Goal: Task Accomplishment & Management: Use online tool/utility

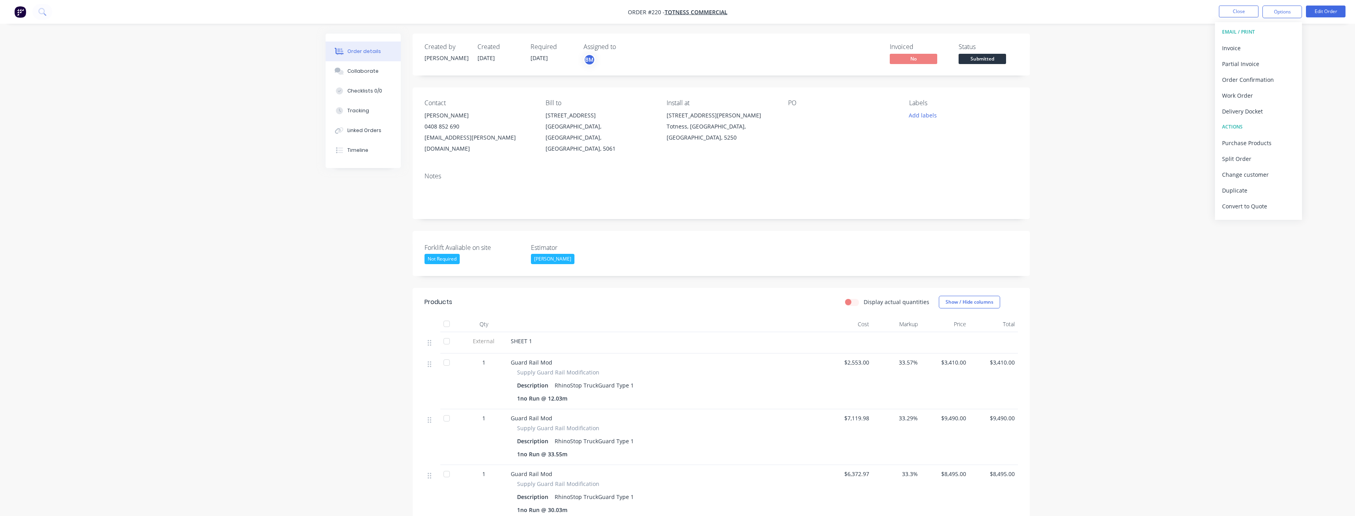
click at [1280, 9] on button "Options" at bounding box center [1283, 12] width 40 height 13
click at [1254, 210] on div "Convert to Quote" at bounding box center [1258, 206] width 73 height 11
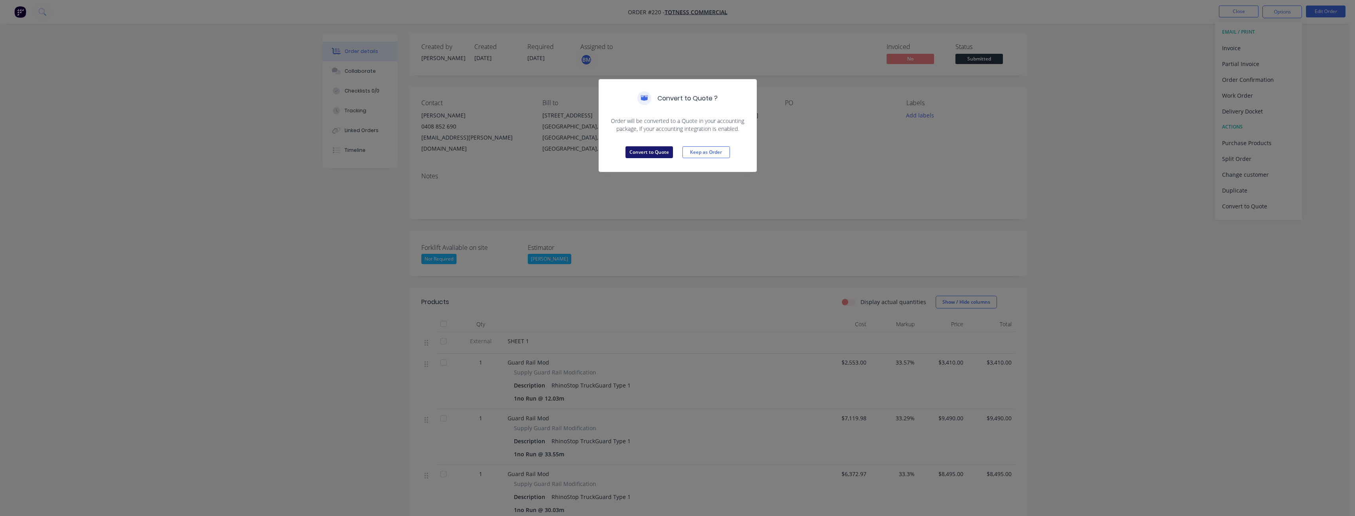
click at [642, 149] on button "Convert to Quote" at bounding box center [649, 152] width 47 height 12
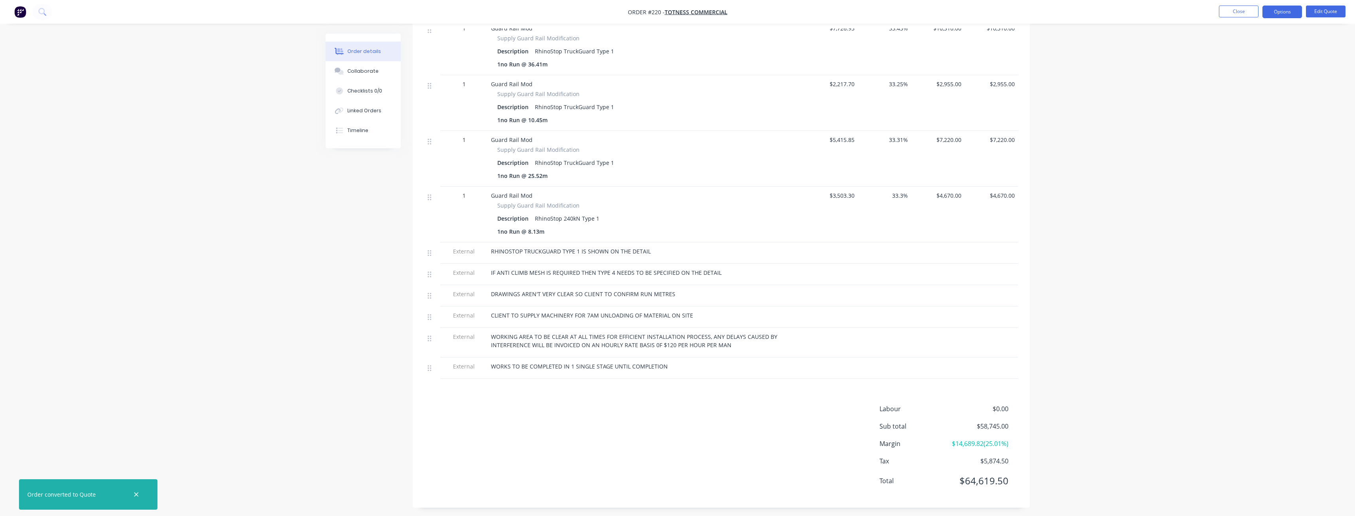
scroll to position [692, 0]
click at [1324, 9] on button "Edit Quote" at bounding box center [1326, 12] width 40 height 12
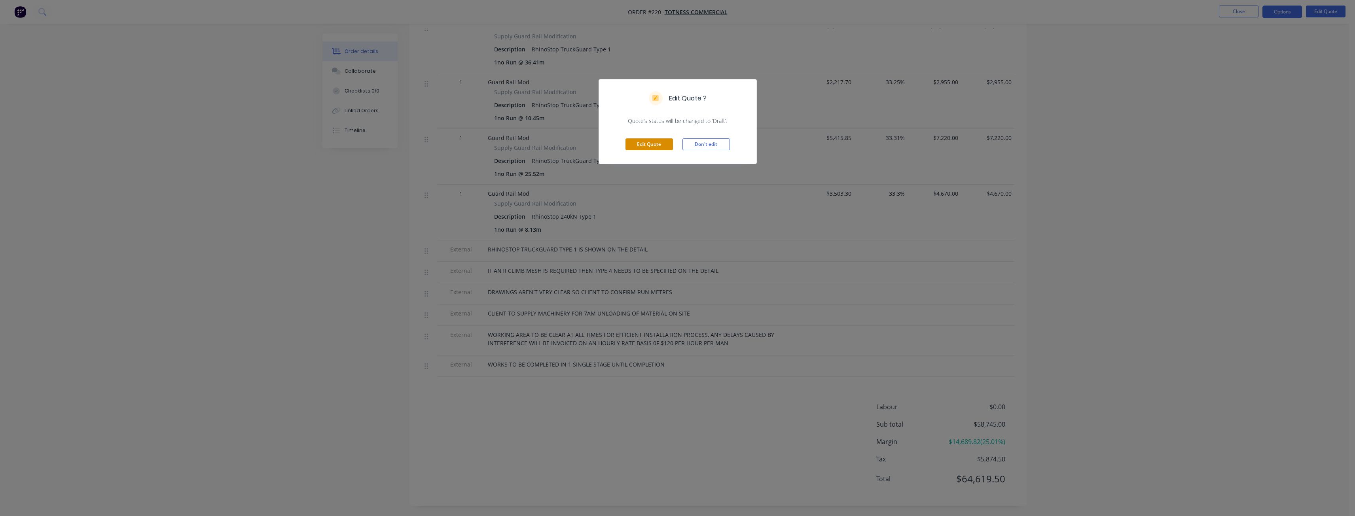
click at [649, 139] on button "Edit Quote" at bounding box center [649, 144] width 47 height 12
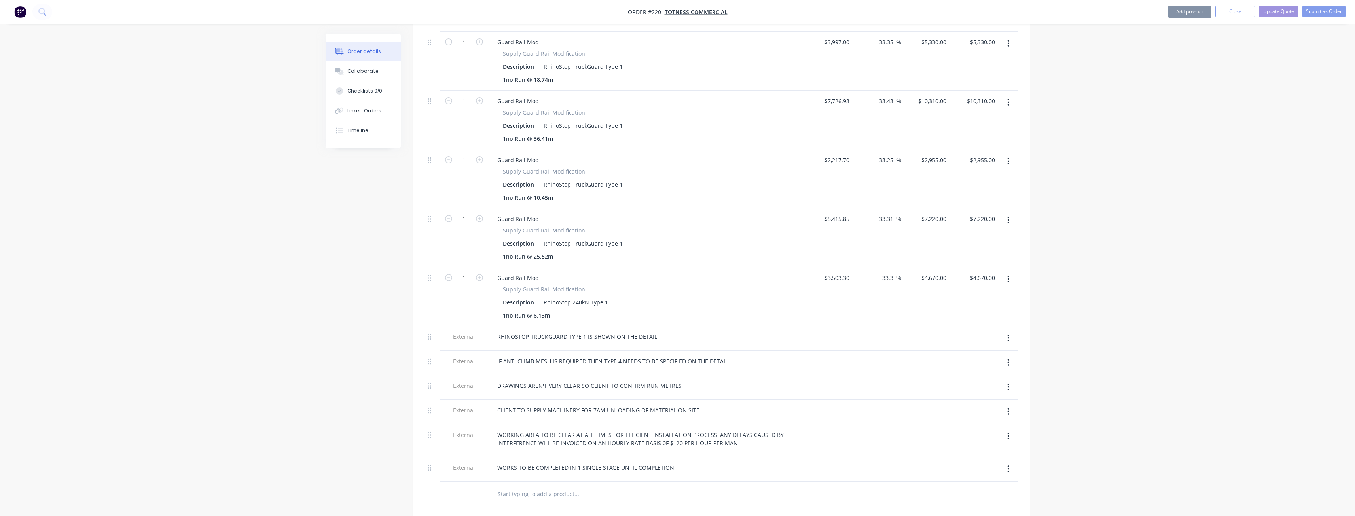
scroll to position [838, 0]
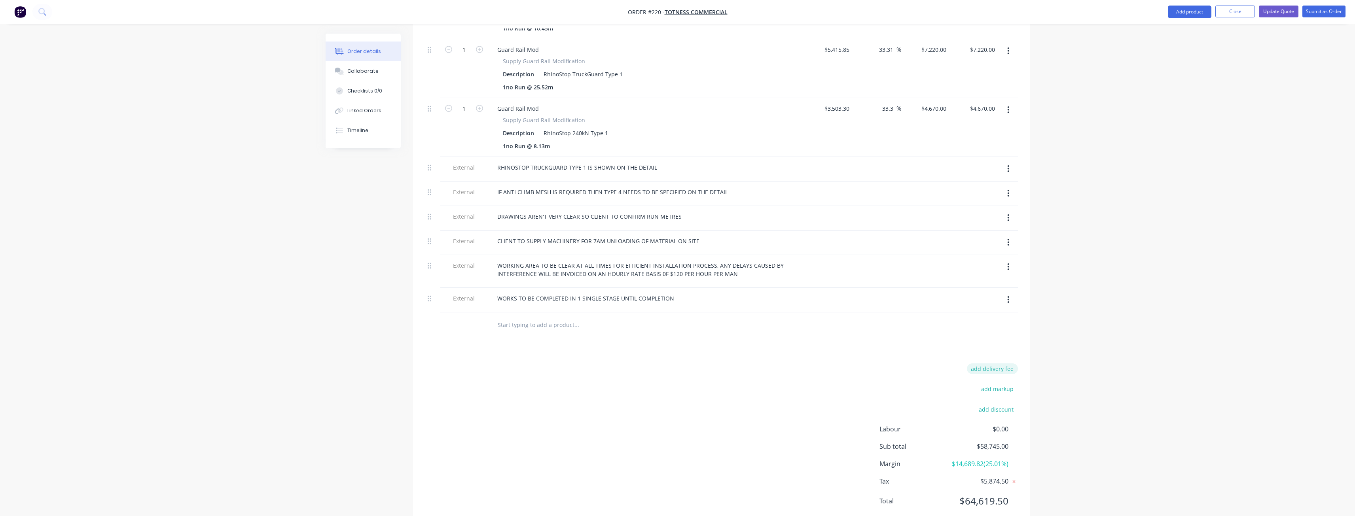
click at [996, 364] on button "add delivery fee" at bounding box center [992, 369] width 51 height 11
click at [988, 366] on input at bounding box center [987, 372] width 36 height 12
type input "4250"
click at [769, 366] on div "Delivery fee Delivery fee Delivery fee name (Optional) 4250 4250 $0 add markup …" at bounding box center [722, 441] width 594 height 151
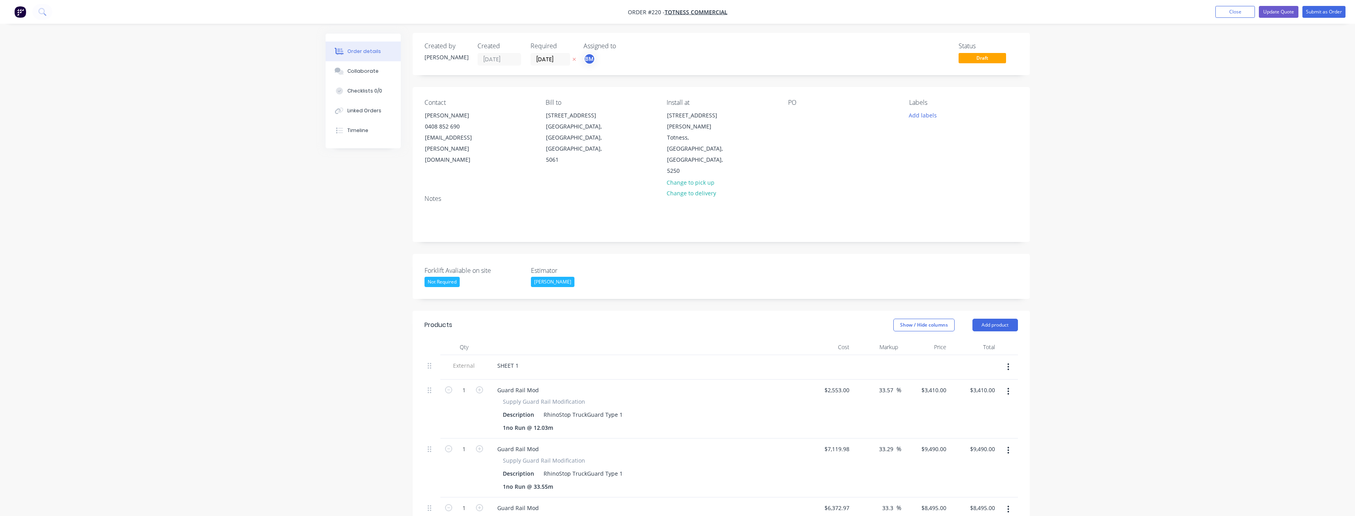
scroll to position [0, 0]
click at [990, 320] on button "Add product" at bounding box center [996, 326] width 46 height 13
click at [971, 451] on div "Notes (External)" at bounding box center [980, 456] width 61 height 11
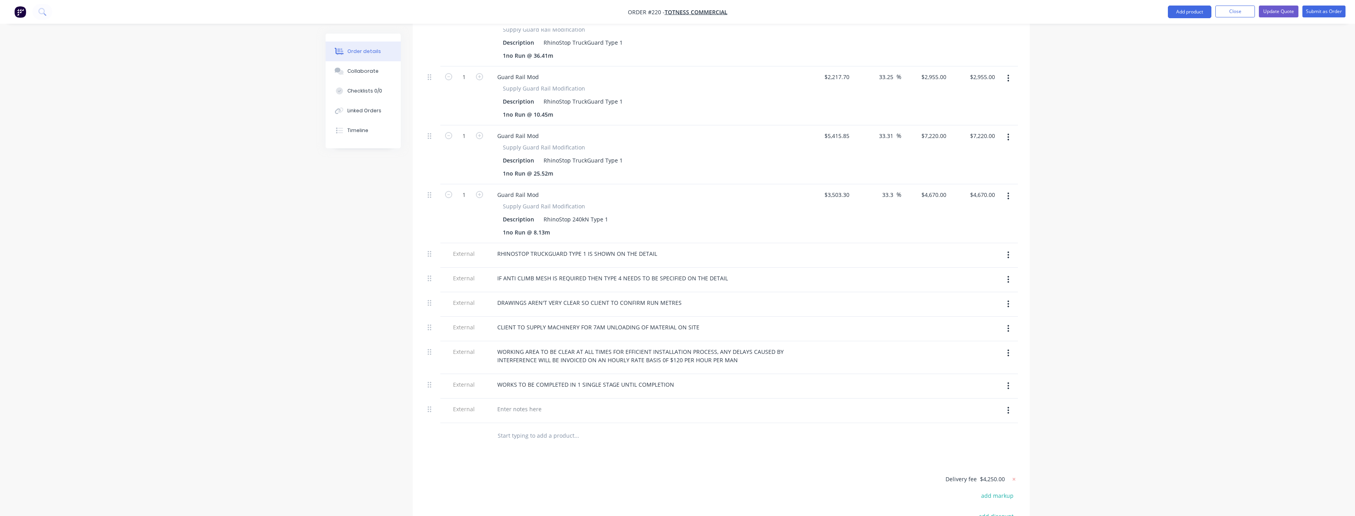
scroll to position [752, 0]
click at [524, 403] on div at bounding box center [519, 408] width 57 height 11
click at [603, 428] on input "text" at bounding box center [576, 436] width 158 height 16
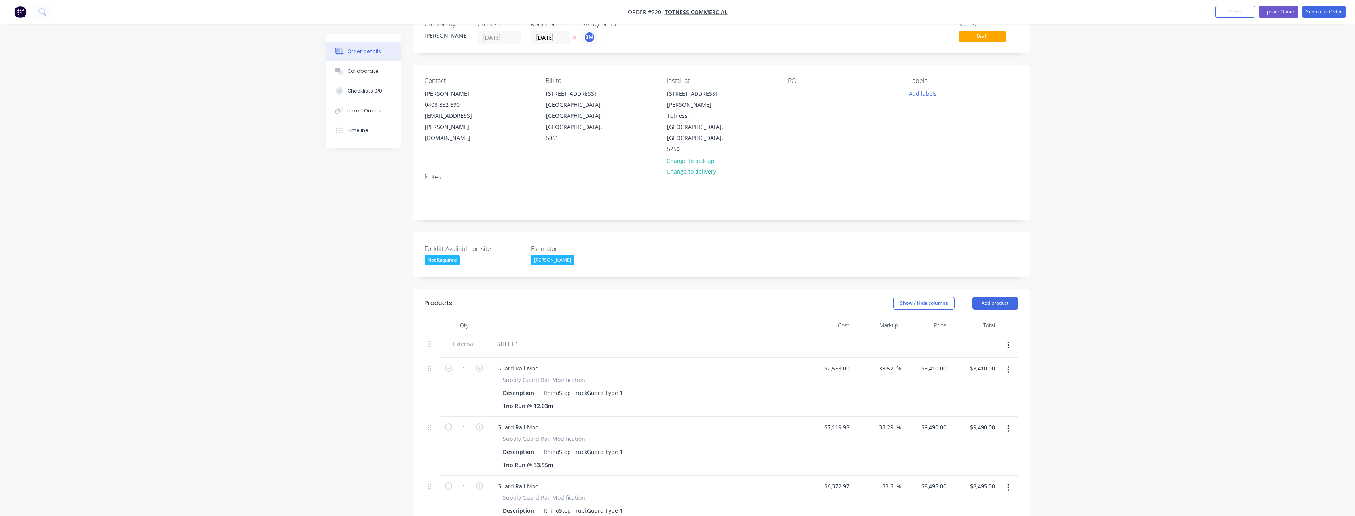
scroll to position [0, 0]
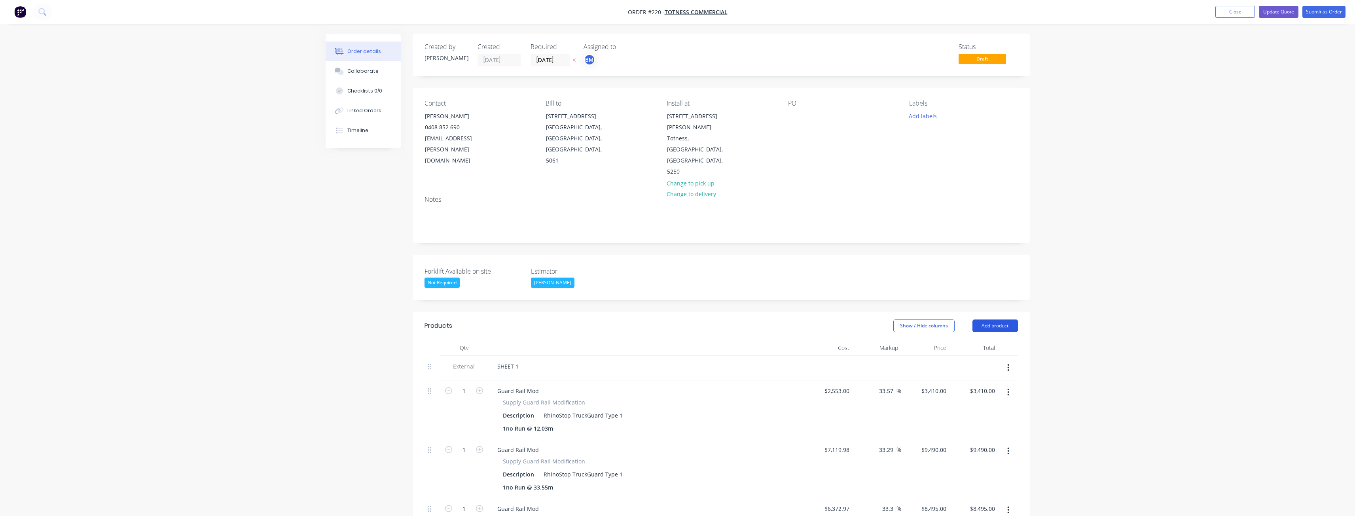
click at [989, 320] on button "Add product" at bounding box center [996, 326] width 46 height 13
click at [972, 451] on div "Notes (External)" at bounding box center [980, 456] width 61 height 11
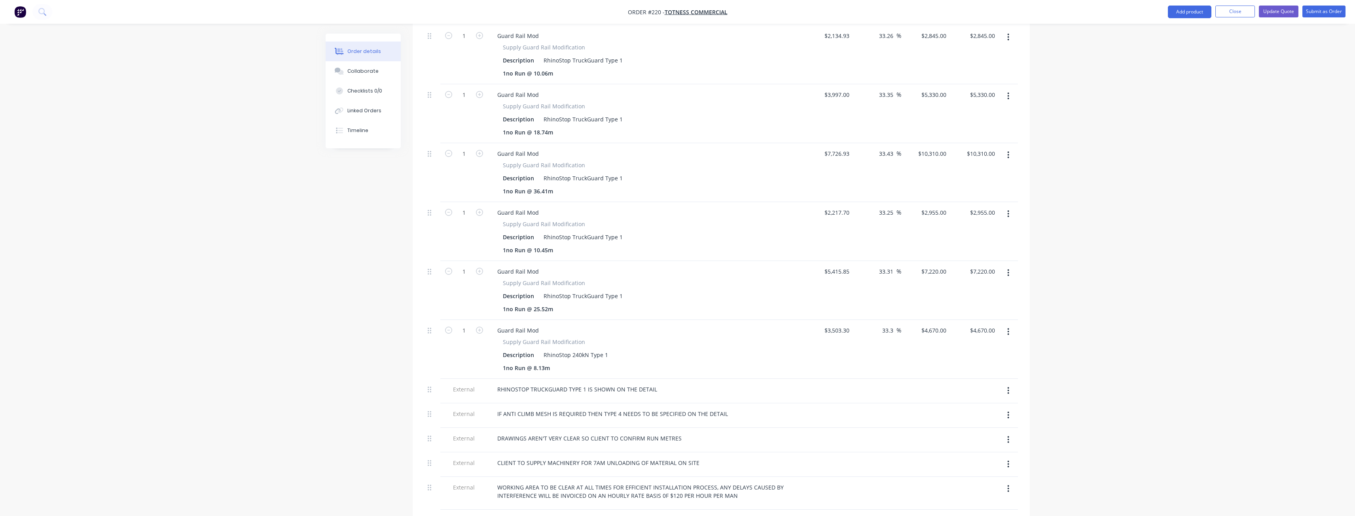
scroll to position [831, 0]
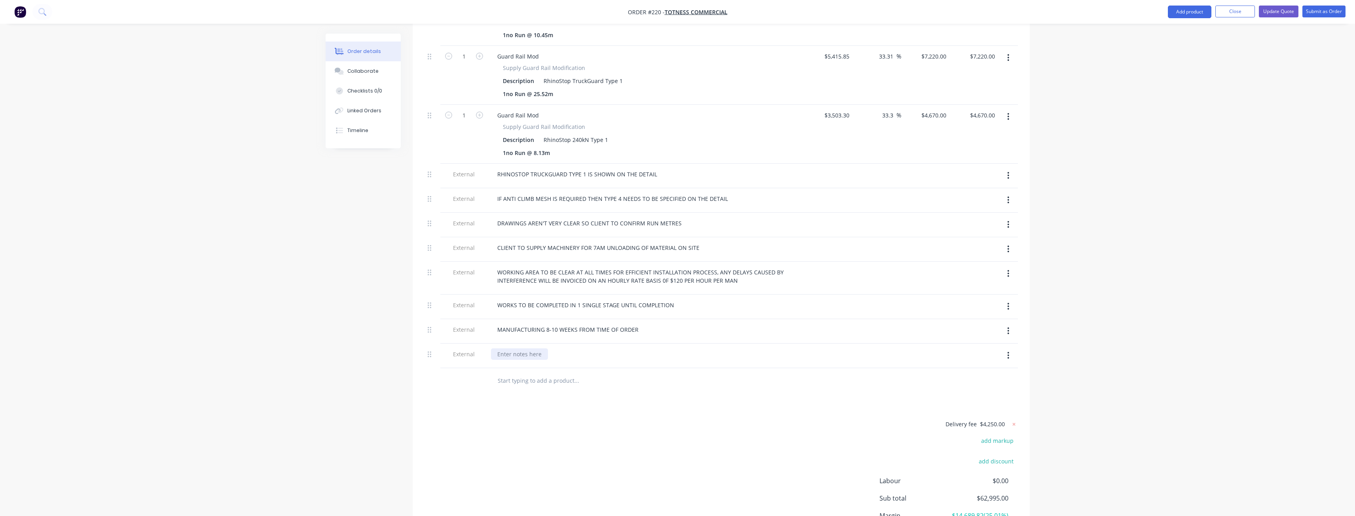
click at [512, 349] on div at bounding box center [519, 354] width 57 height 11
click at [582, 373] on input "text" at bounding box center [576, 381] width 158 height 16
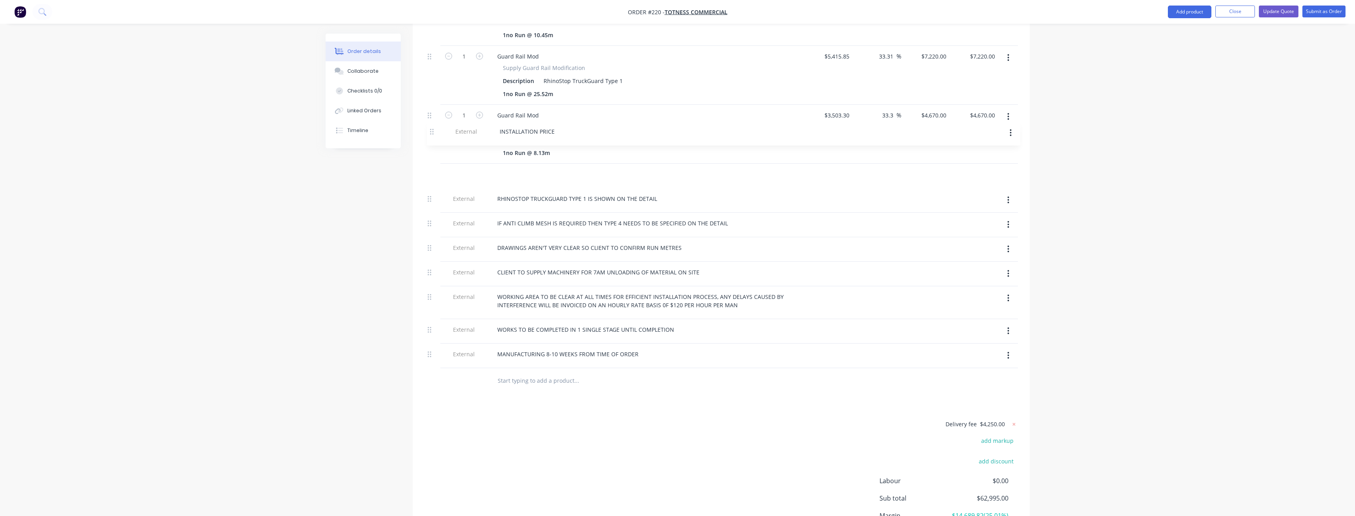
drag, startPoint x: 430, startPoint y: 324, endPoint x: 431, endPoint y: 129, distance: 195.5
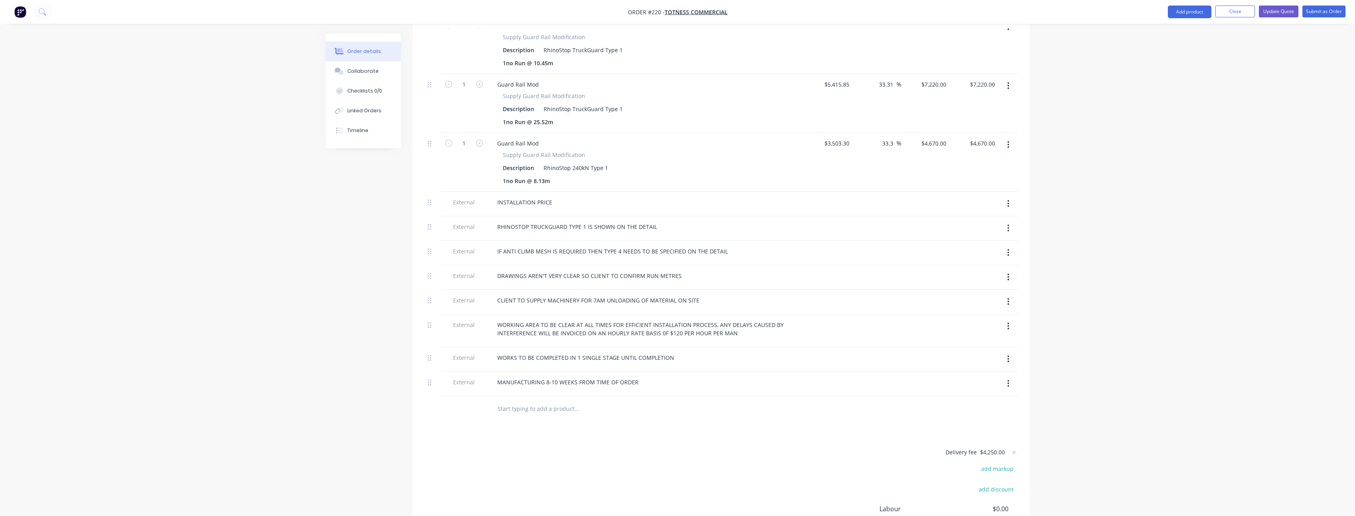
scroll to position [883, 0]
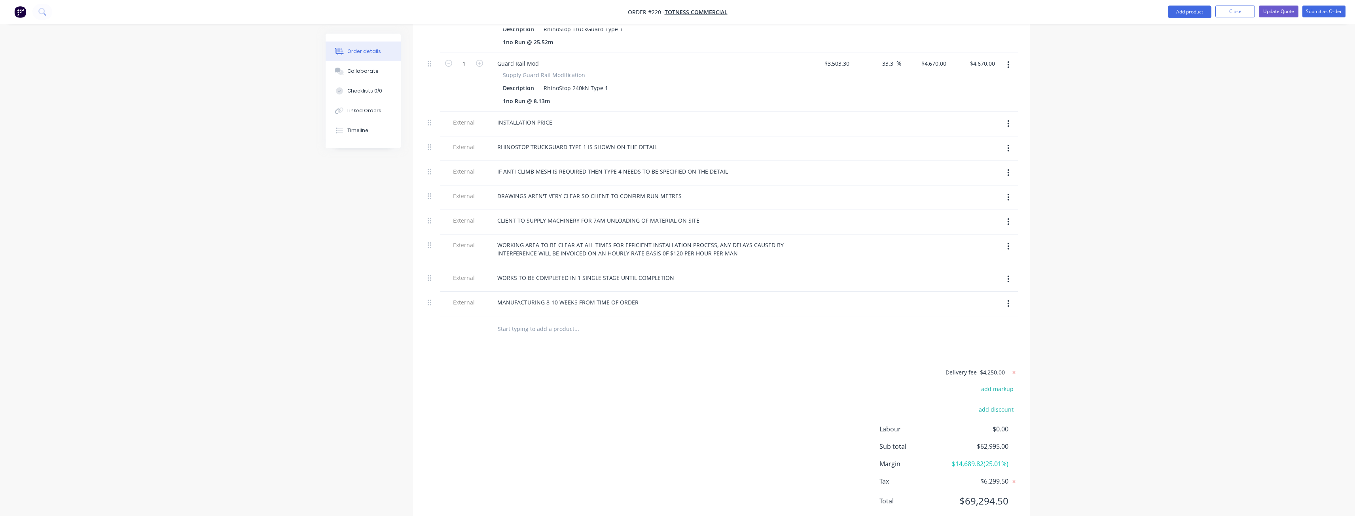
drag, startPoint x: 339, startPoint y: 299, endPoint x: 311, endPoint y: 318, distance: 33.6
drag, startPoint x: 311, startPoint y: 318, endPoint x: 301, endPoint y: 296, distance: 23.5
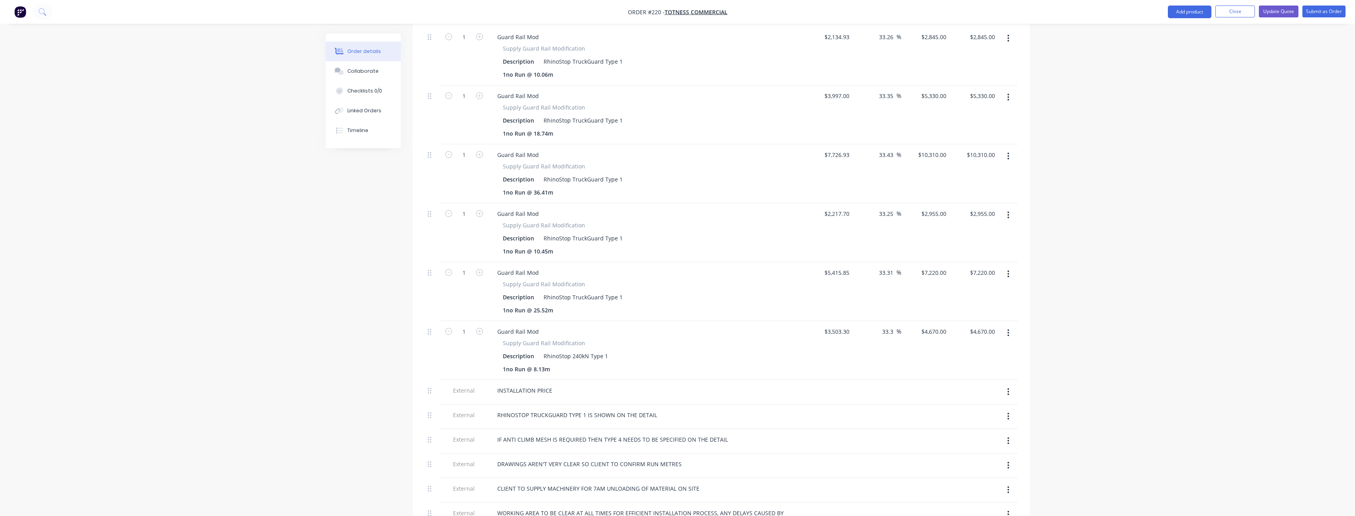
scroll to position [606, 0]
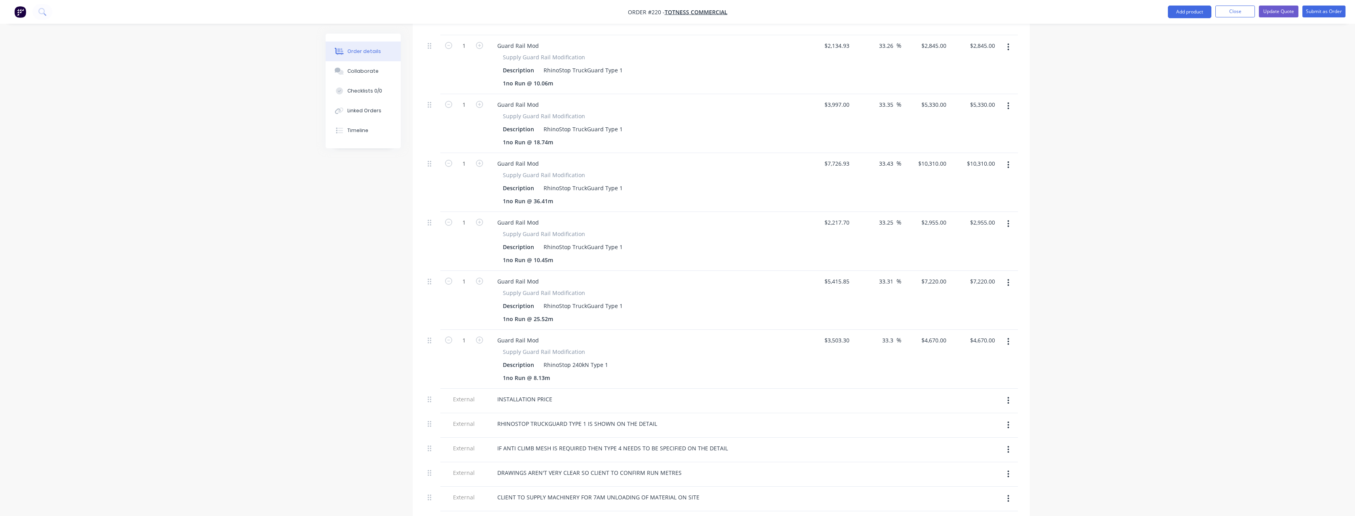
drag, startPoint x: 192, startPoint y: 216, endPoint x: 195, endPoint y: 220, distance: 4.5
click at [193, 216] on div "Order details Collaborate Checklists 0/0 Linked Orders Timeline Order details C…" at bounding box center [677, 105] width 1355 height 1423
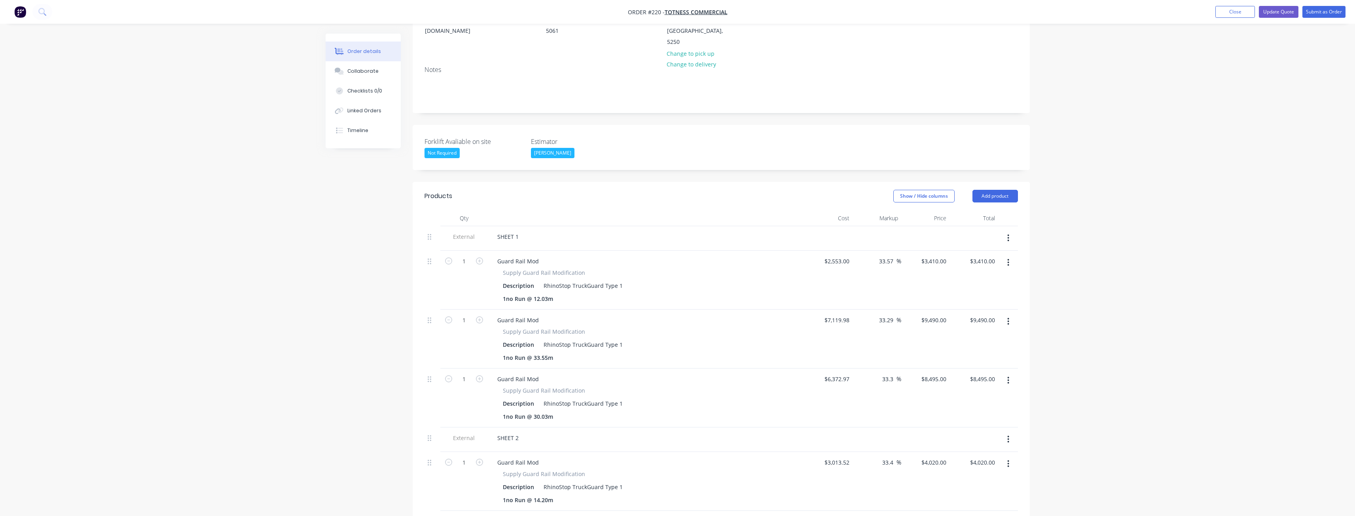
scroll to position [0, 0]
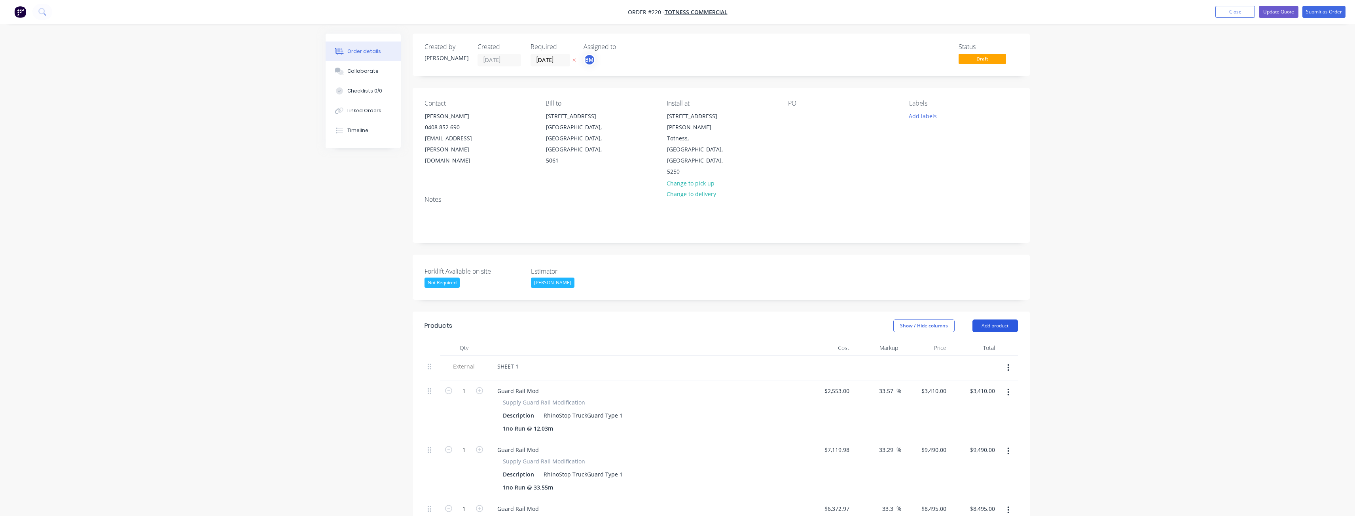
click at [994, 320] on button "Add product" at bounding box center [996, 326] width 46 height 13
click at [973, 340] on div "Product catalogue" at bounding box center [980, 345] width 61 height 11
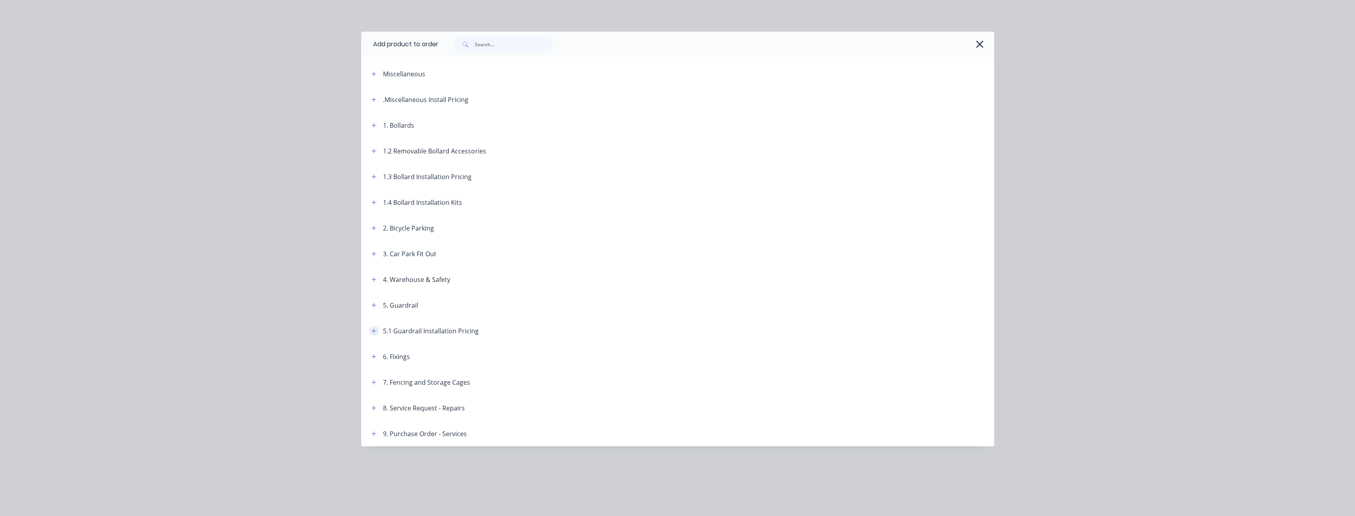
click at [376, 330] on icon "button" at bounding box center [374, 331] width 5 height 6
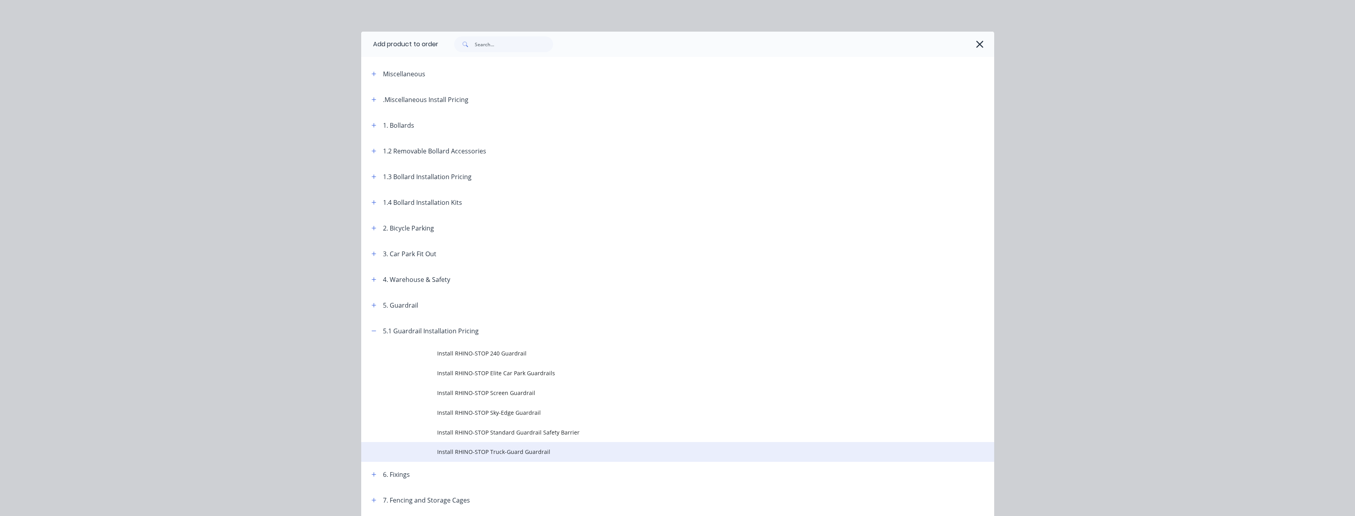
click at [481, 452] on span "Install RHINO-STOP Truck-Guard Guardrail" at bounding box center [660, 452] width 446 height 8
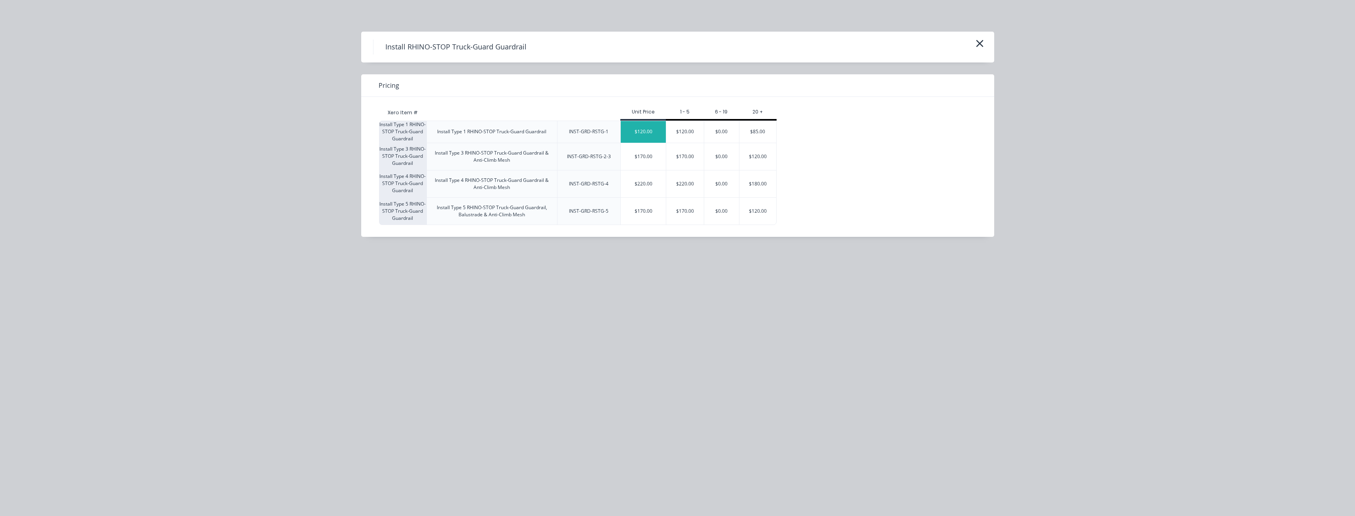
click at [641, 133] on div "$120.00" at bounding box center [643, 132] width 45 height 22
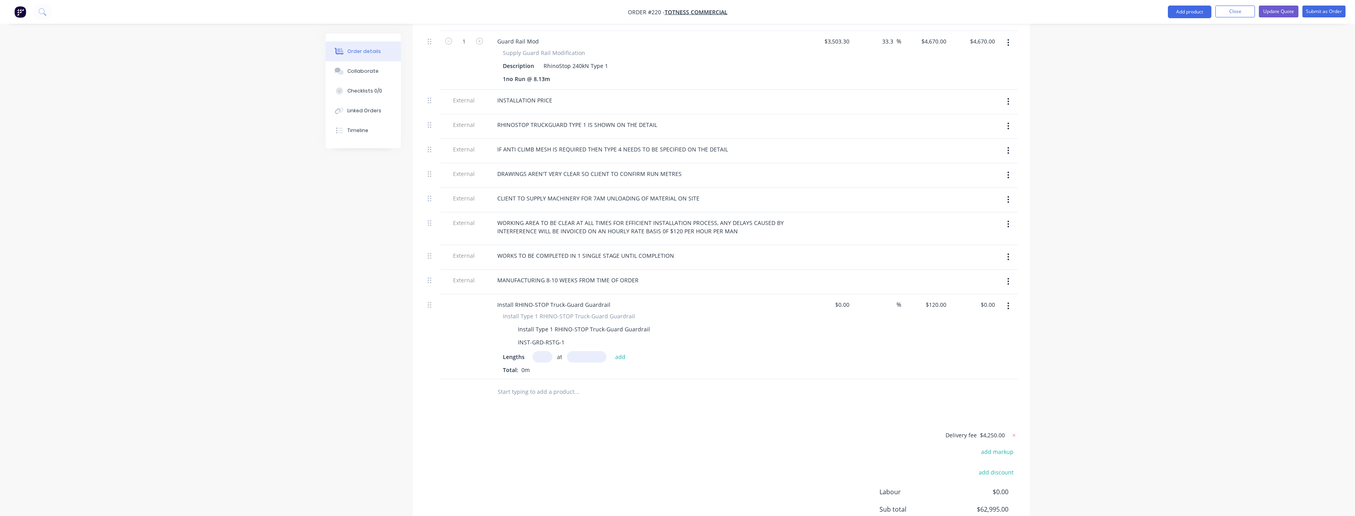
scroll to position [910, 0]
click at [1010, 294] on button "button" at bounding box center [1008, 301] width 19 height 14
click at [954, 364] on div "Delete" at bounding box center [980, 369] width 61 height 11
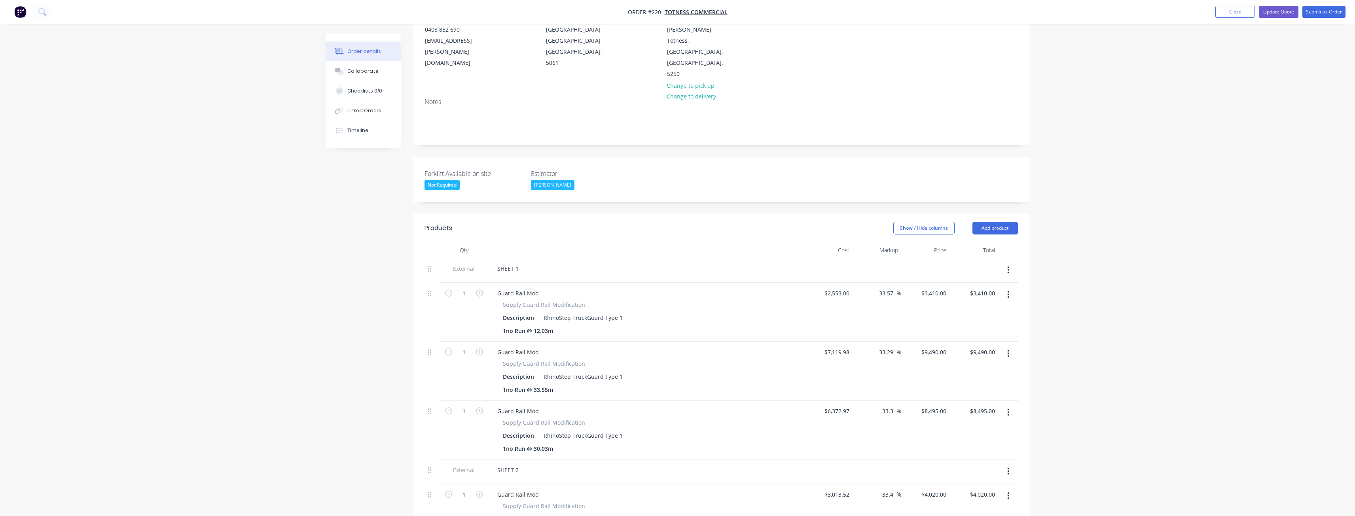
scroll to position [91, 0]
click at [985, 228] on button "Add product" at bounding box center [996, 234] width 46 height 13
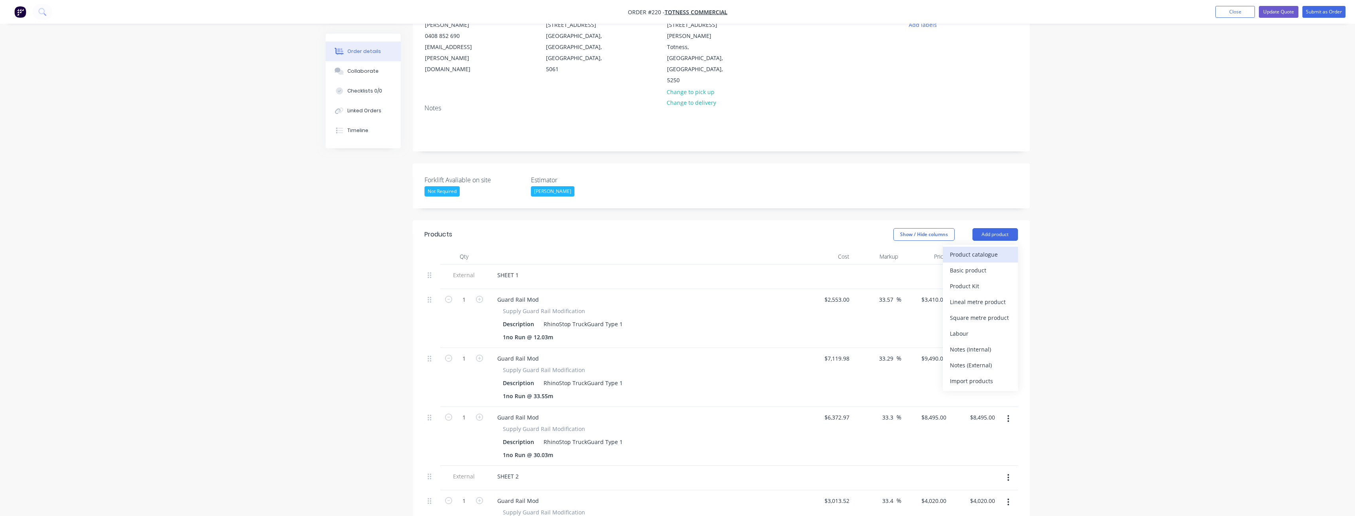
click at [980, 249] on div "Product catalogue" at bounding box center [980, 254] width 61 height 11
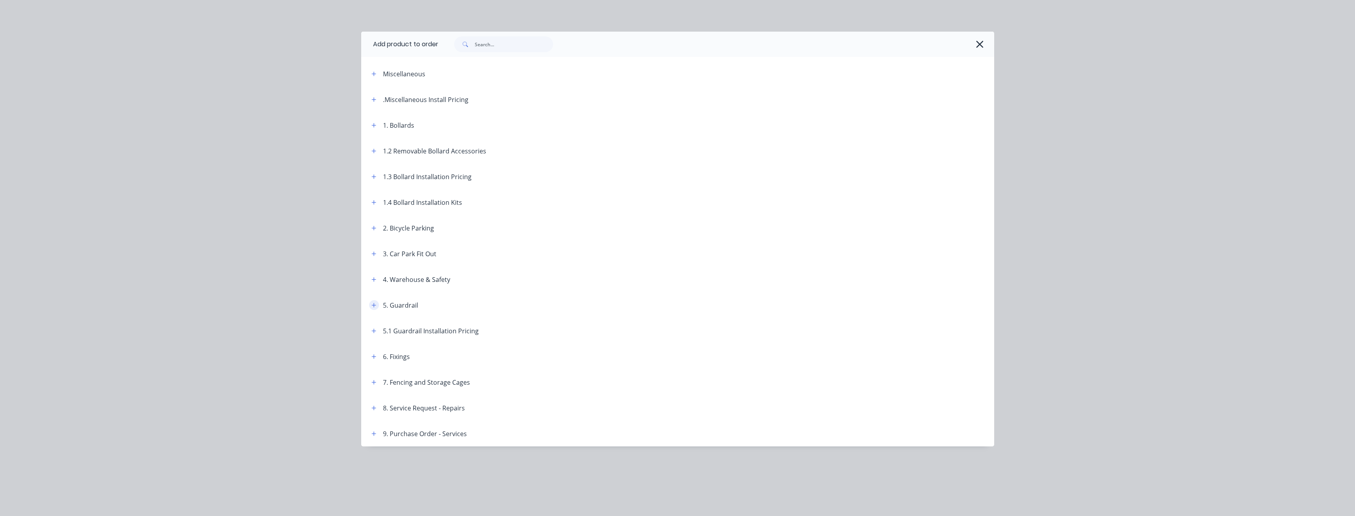
scroll to position [0, 0]
click at [372, 99] on icon "button" at bounding box center [374, 100] width 5 height 6
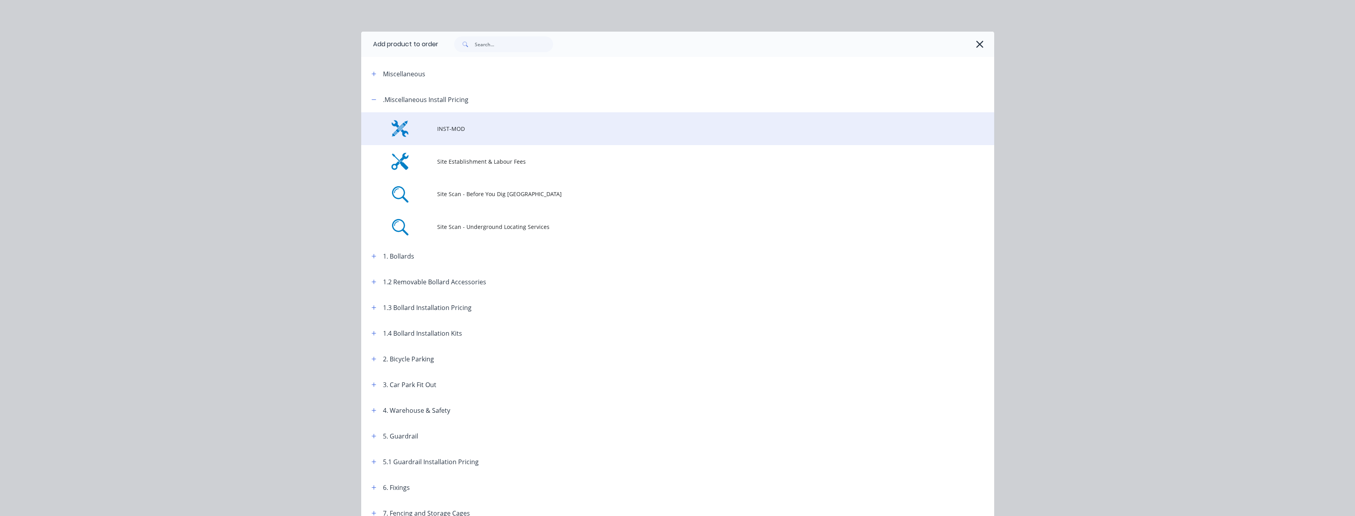
click at [463, 131] on span "INST-MOD" at bounding box center [660, 129] width 446 height 8
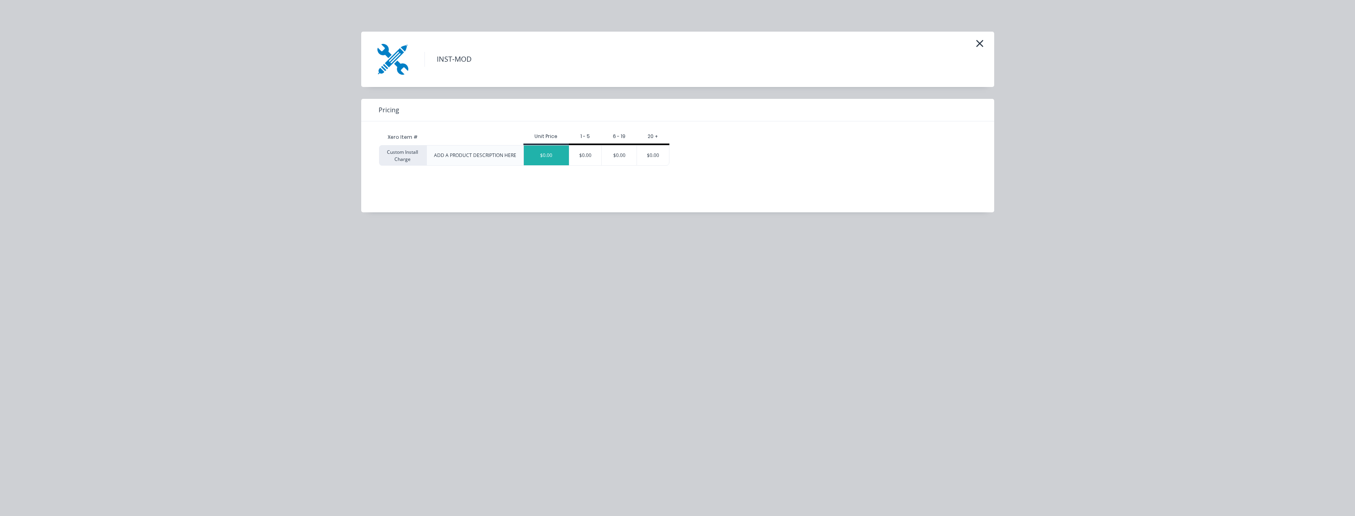
click at [562, 156] on div "$0.00" at bounding box center [546, 156] width 45 height 20
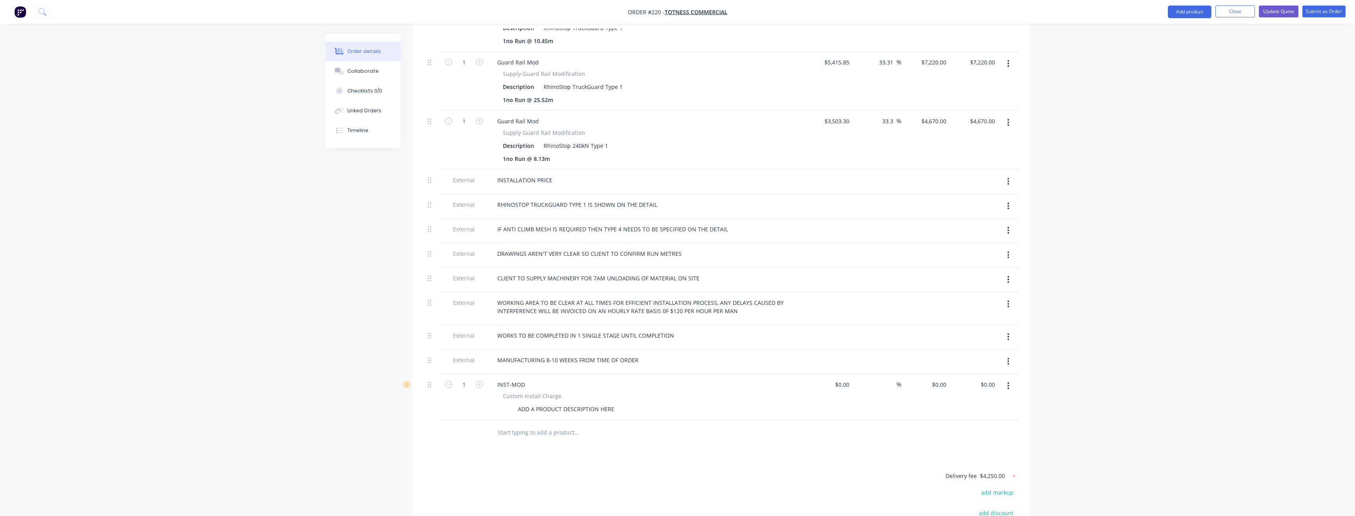
scroll to position [831, 0]
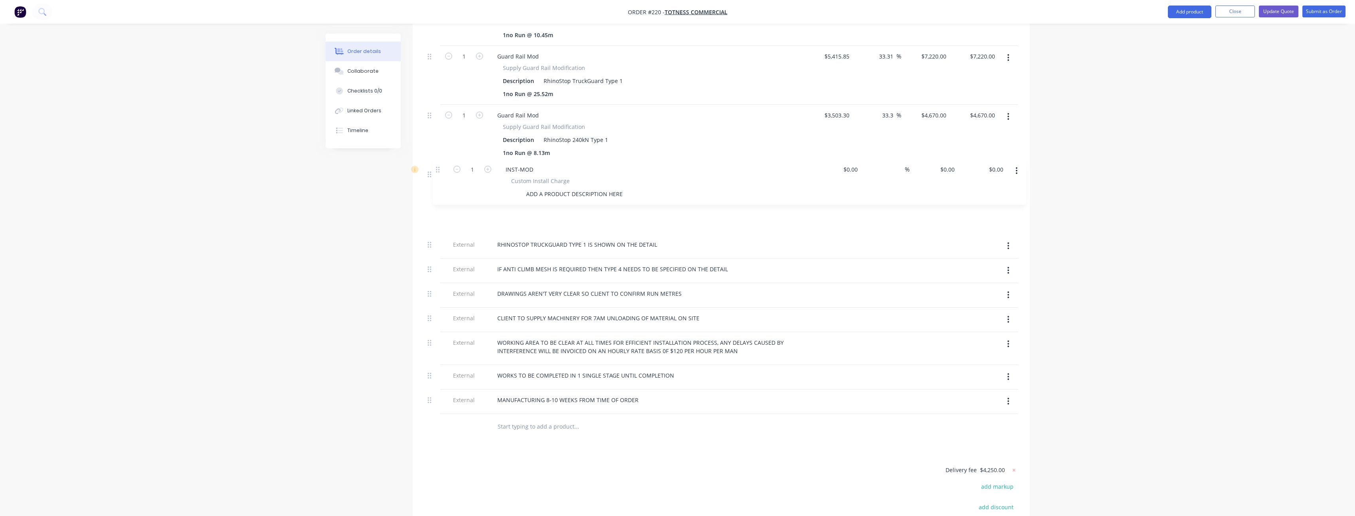
drag, startPoint x: 430, startPoint y: 347, endPoint x: 438, endPoint y: 166, distance: 181.4
click at [942, 193] on input "0" at bounding box center [945, 198] width 9 height 11
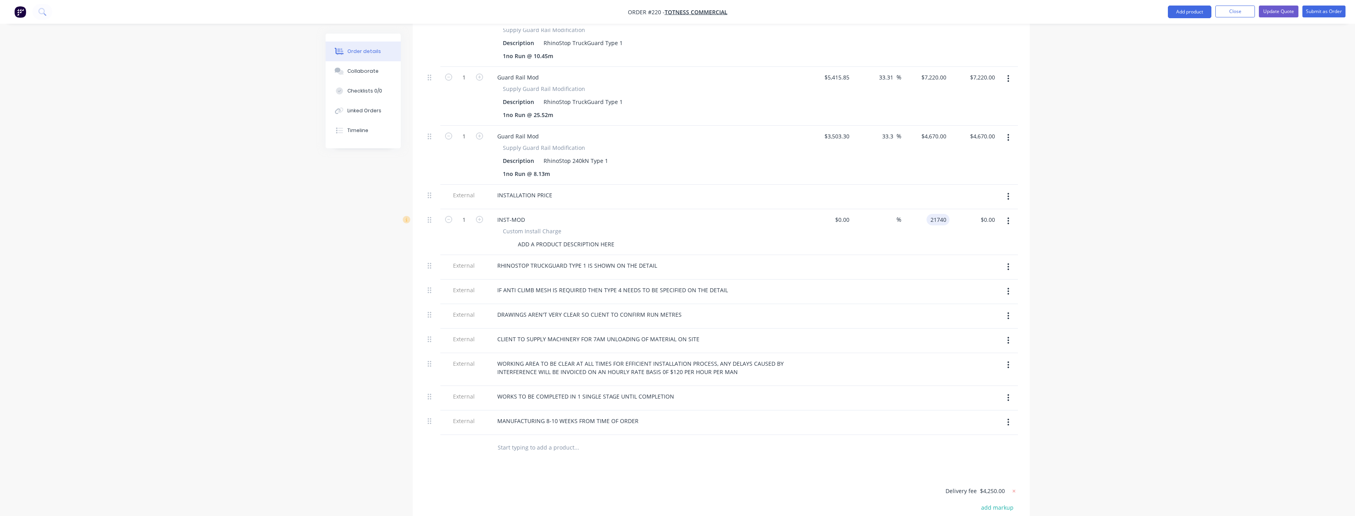
type input "$21,740.00"
click at [838, 435] on div at bounding box center [722, 448] width 594 height 26
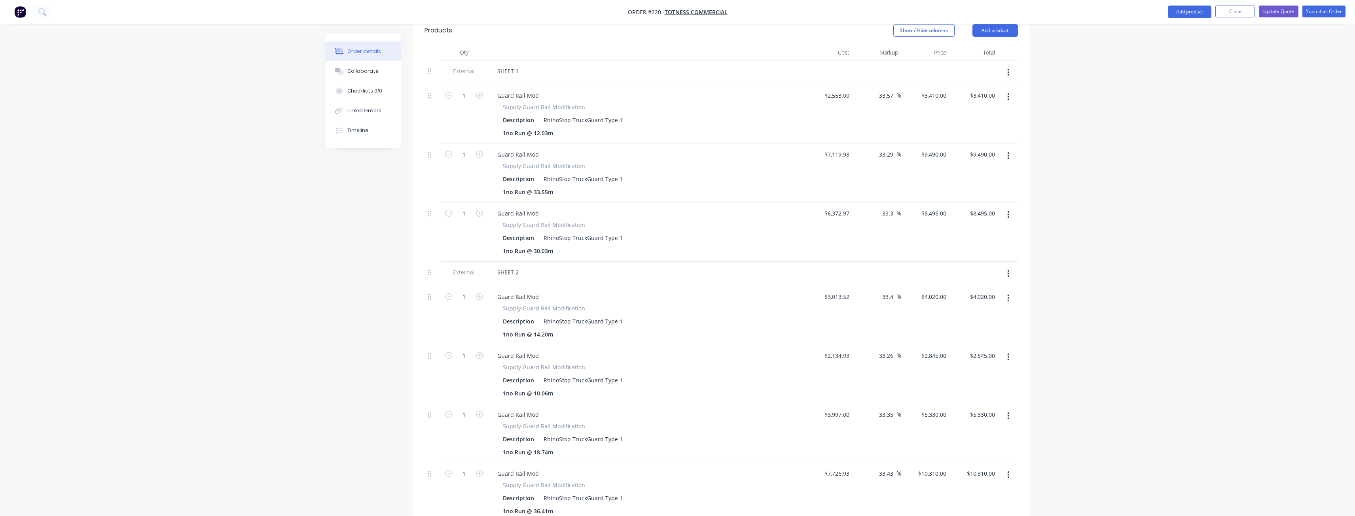
scroll to position [58, 0]
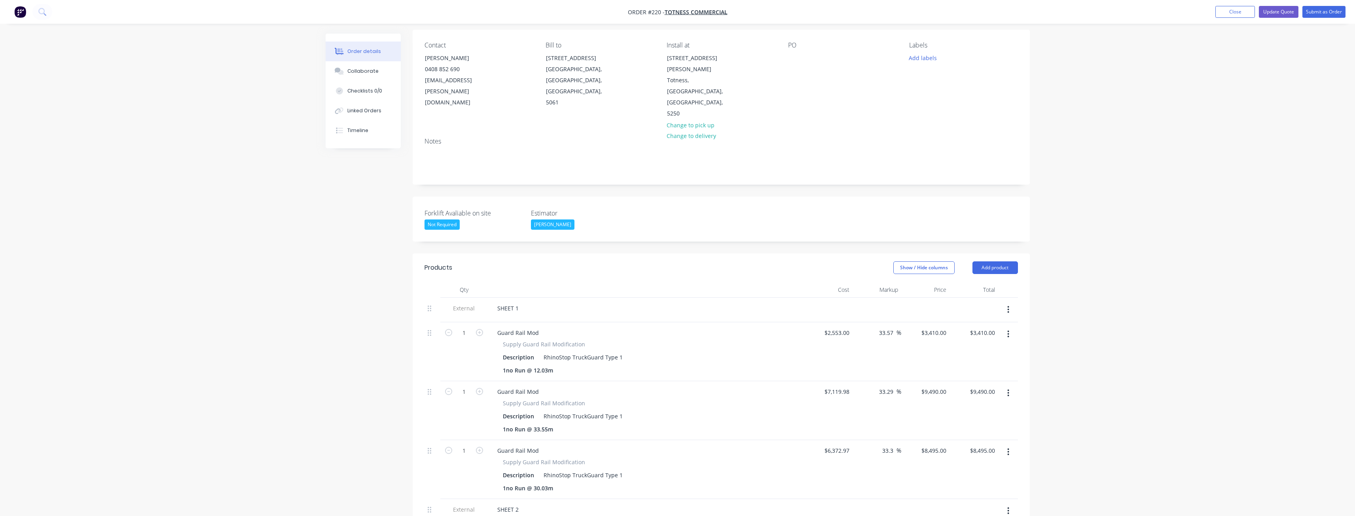
click at [754, 262] on div "Show / Hide columns Add product" at bounding box center [783, 268] width 467 height 13
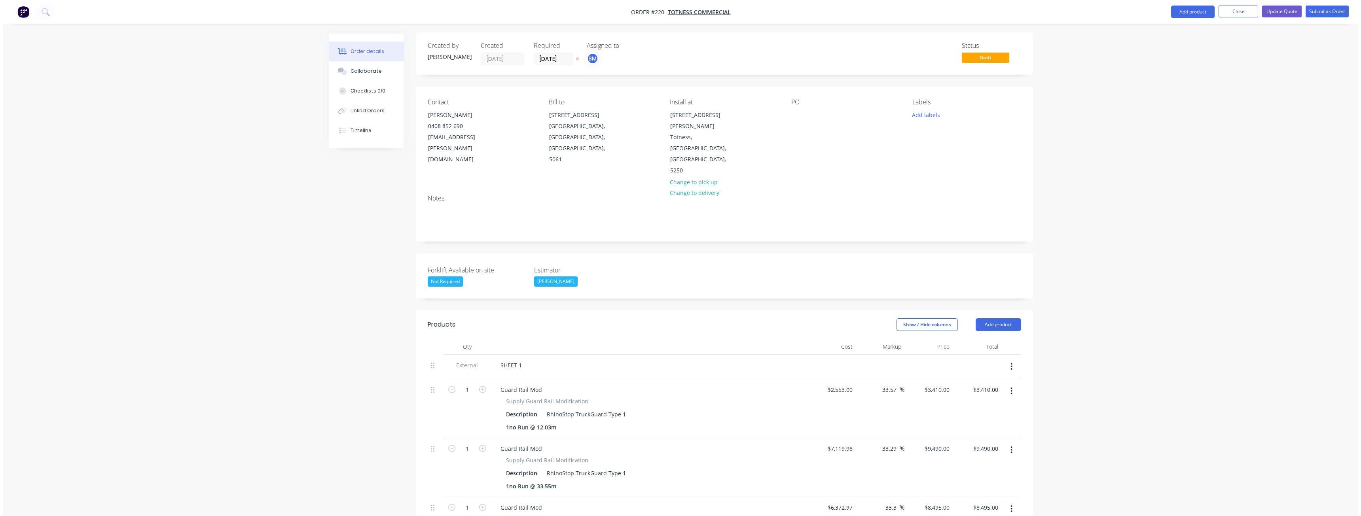
scroll to position [0, 0]
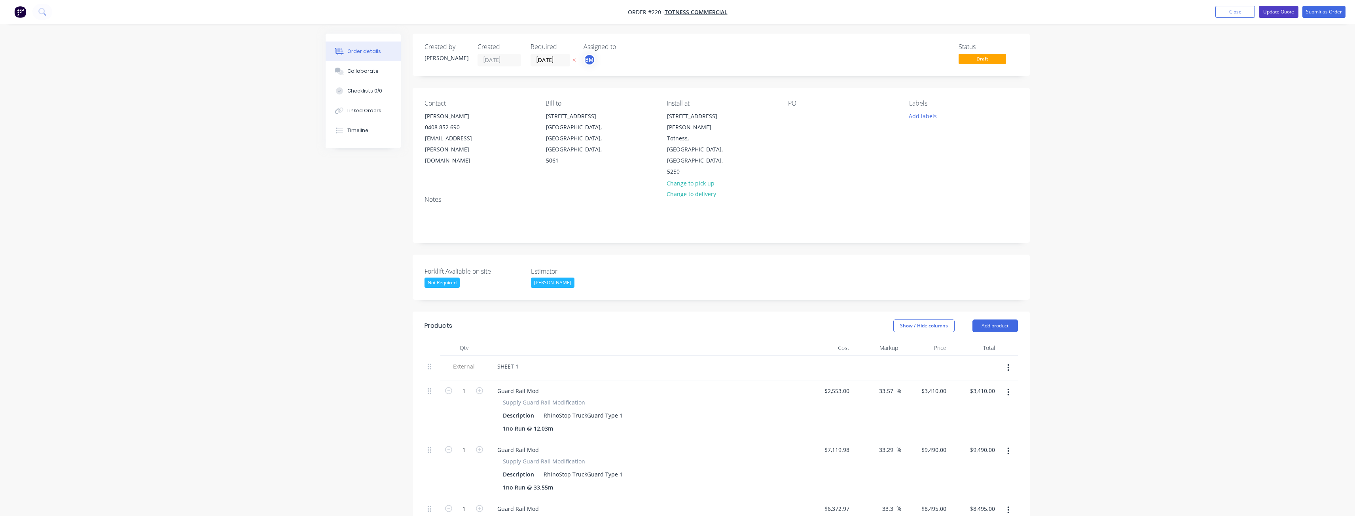
click at [1277, 10] on button "Update Quote" at bounding box center [1279, 12] width 40 height 12
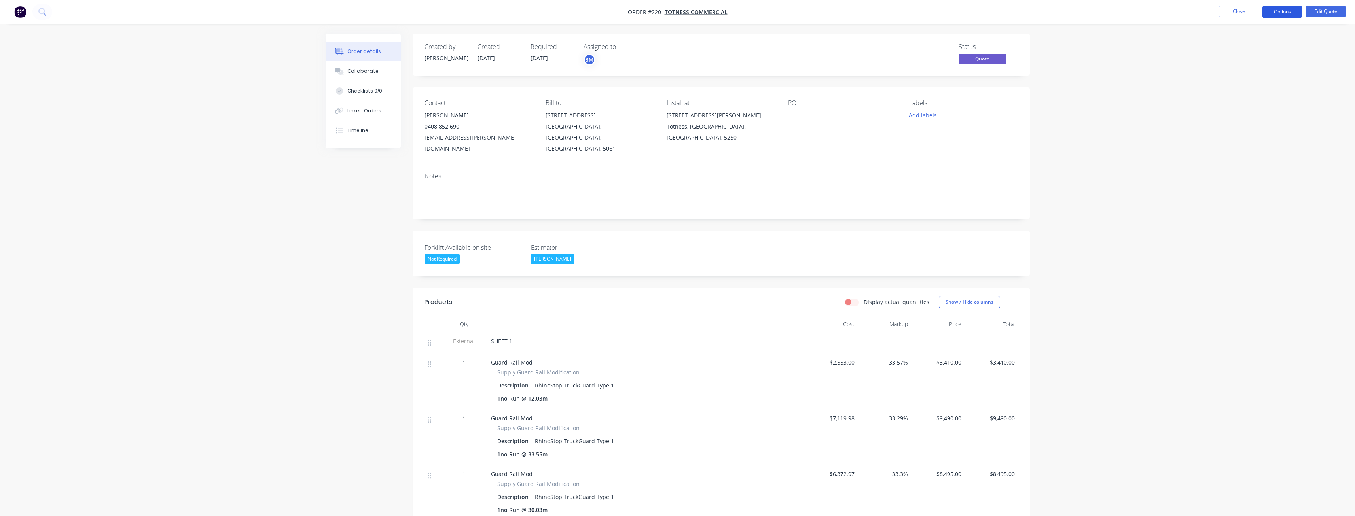
click at [1282, 11] on button "Options" at bounding box center [1283, 12] width 40 height 13
click at [1227, 44] on div "Quote" at bounding box center [1258, 47] width 73 height 11
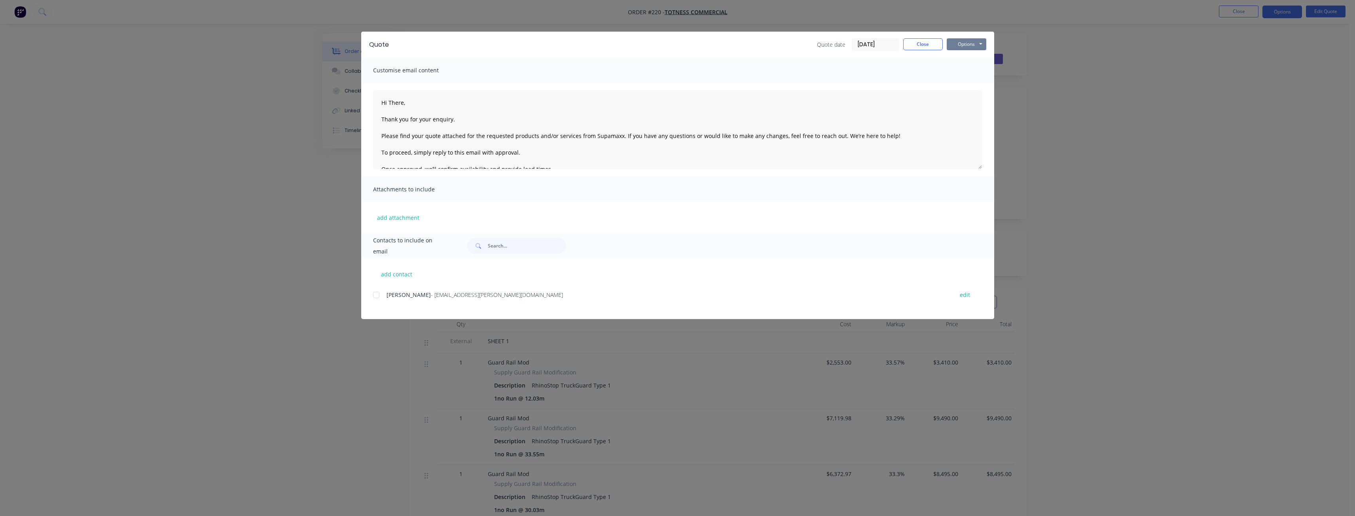
click at [964, 44] on button "Options" at bounding box center [967, 44] width 40 height 12
click at [966, 56] on button "Preview" at bounding box center [972, 58] width 51 height 13
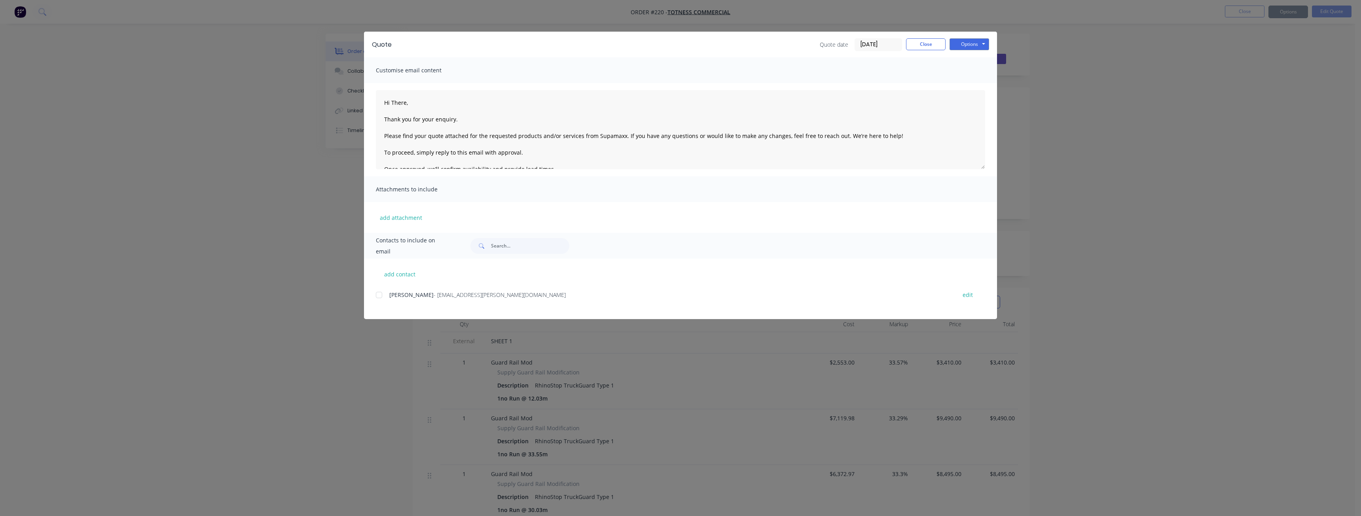
type textarea "Hi There, Thank you for your enquiry. Please find your quote attached for the r…"
